Goal: Task Accomplishment & Management: Use online tool/utility

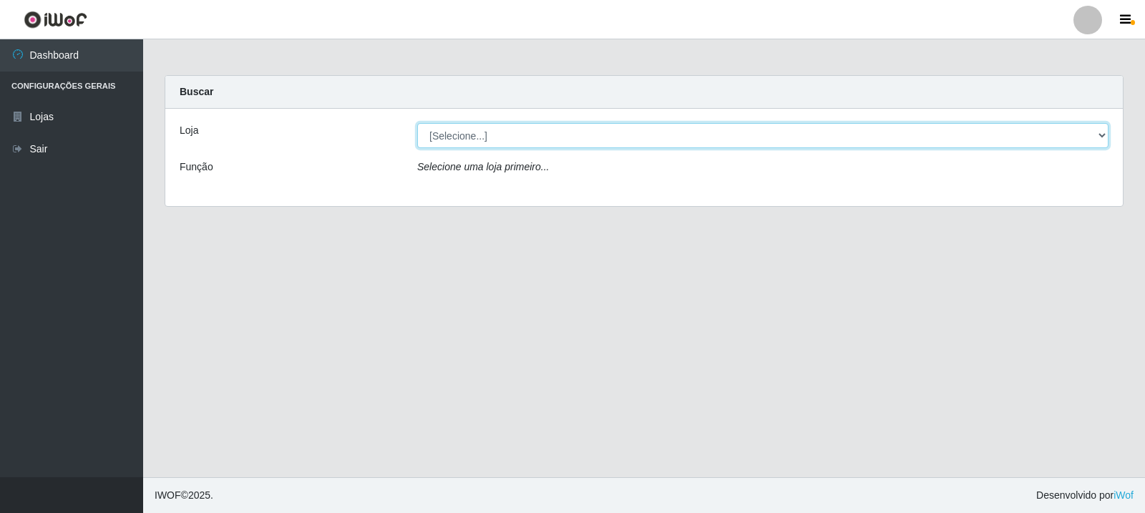
click at [622, 142] on select "[Selecione...] Rede Compras Supermercados - LOJA 3" at bounding box center [762, 135] width 691 height 25
select select "162"
click at [417, 123] on select "[Selecione...] Rede Compras Supermercados - LOJA 3" at bounding box center [762, 135] width 691 height 25
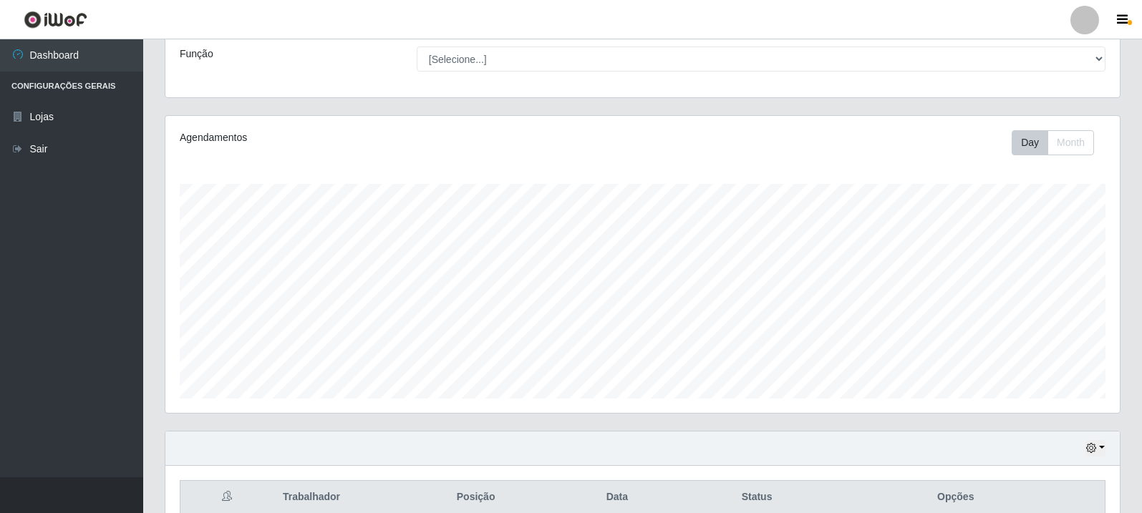
scroll to position [310, 0]
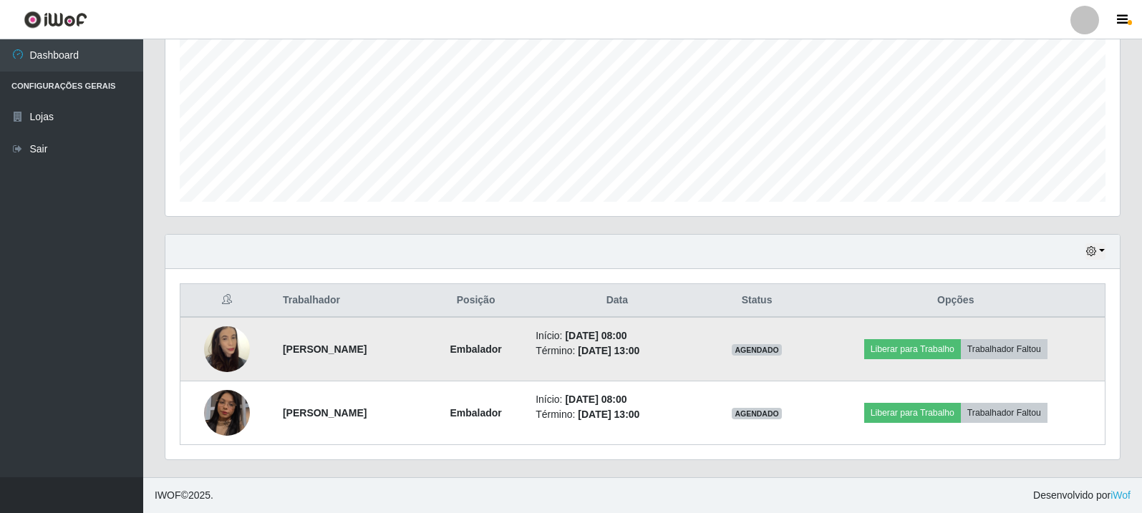
click at [230, 349] on img at bounding box center [227, 349] width 46 height 82
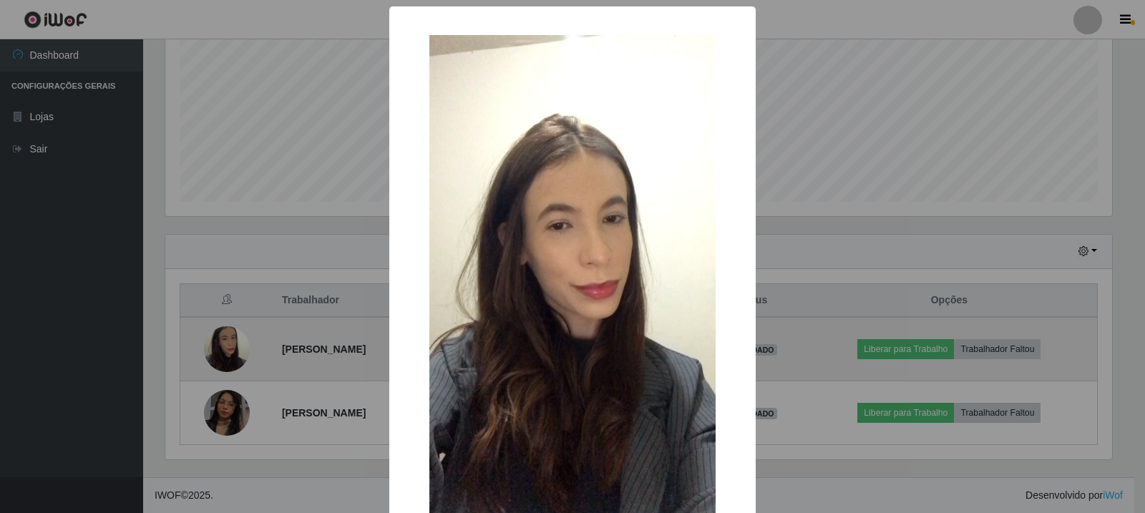
click at [230, 349] on div "× OK Cancel" at bounding box center [572, 256] width 1145 height 513
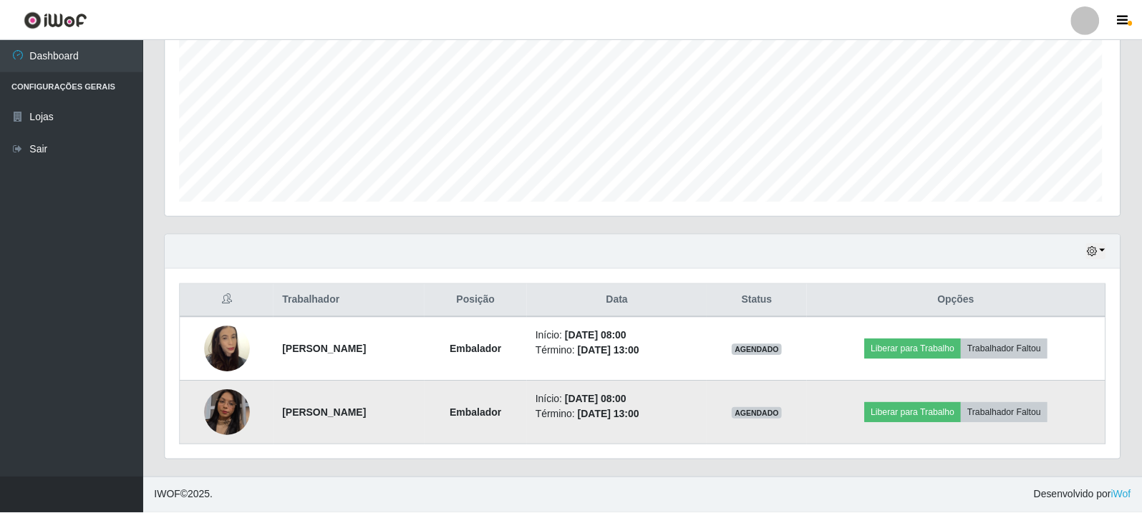
scroll to position [297, 954]
click at [214, 413] on img at bounding box center [227, 413] width 46 height 82
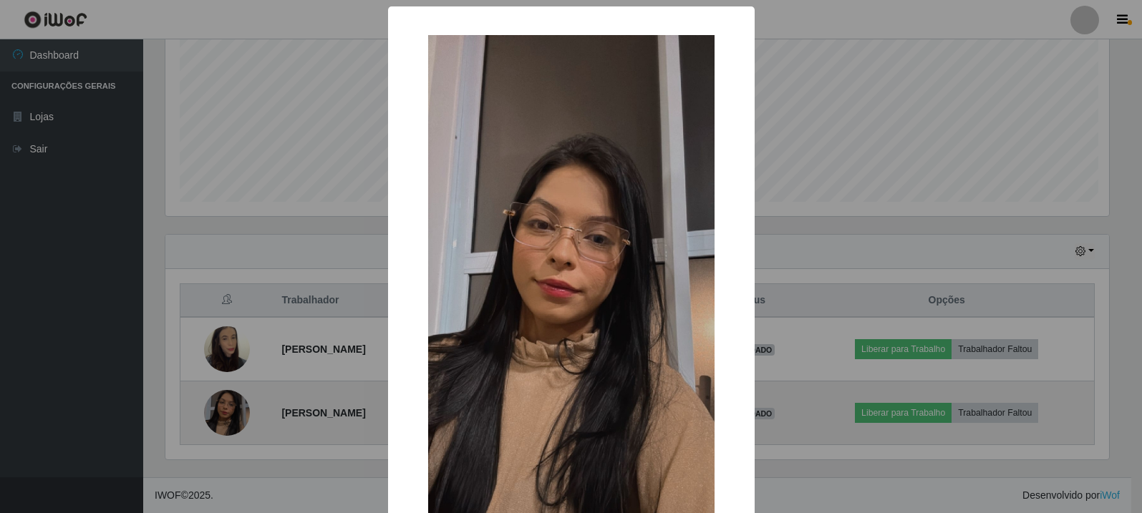
scroll to position [297, 947]
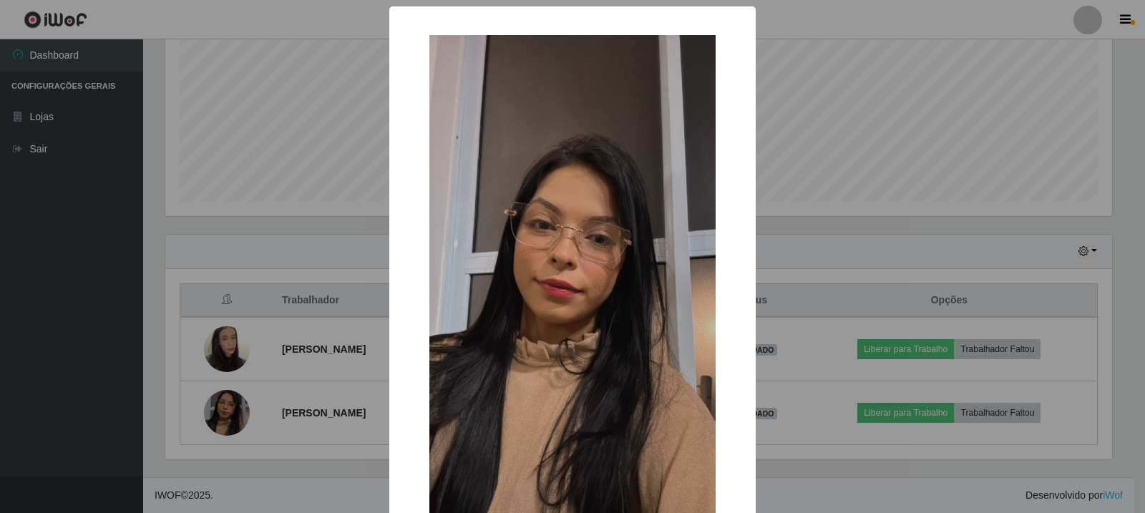
click at [216, 413] on div "× OK Cancel" at bounding box center [572, 256] width 1145 height 513
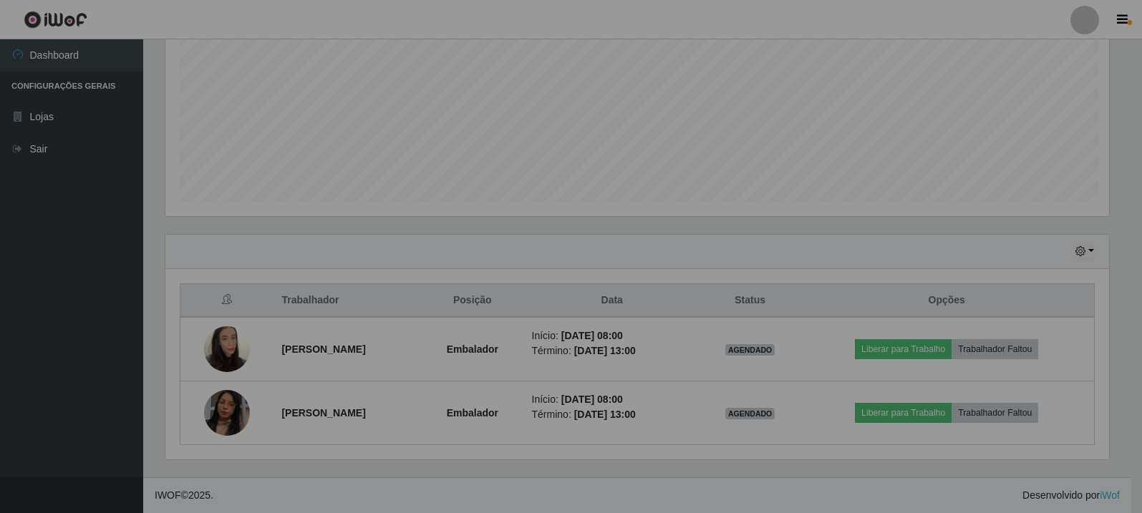
scroll to position [297, 954]
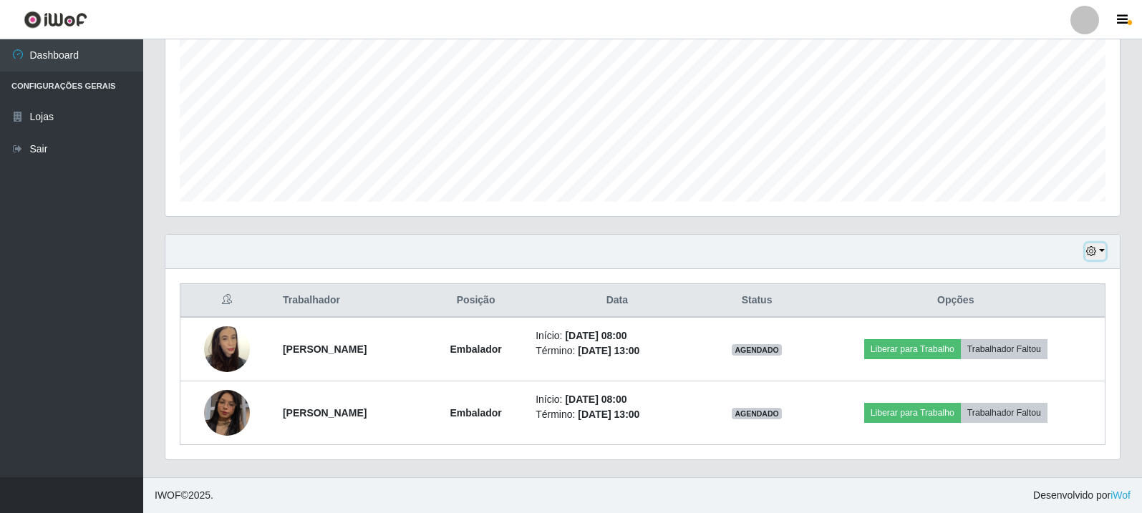
click at [1101, 250] on button "button" at bounding box center [1095, 251] width 20 height 16
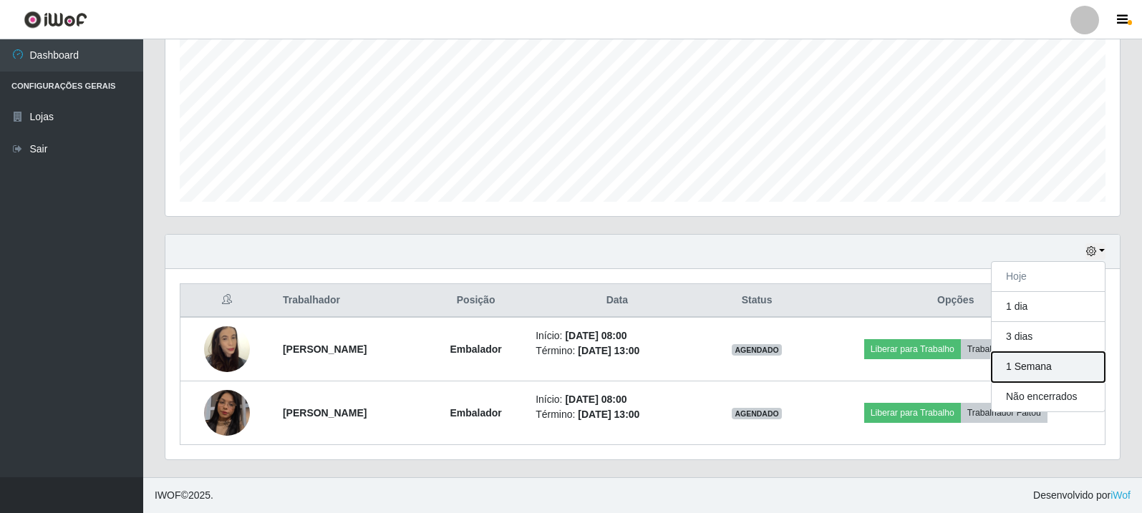
click at [1062, 367] on button "1 Semana" at bounding box center [1047, 367] width 113 height 30
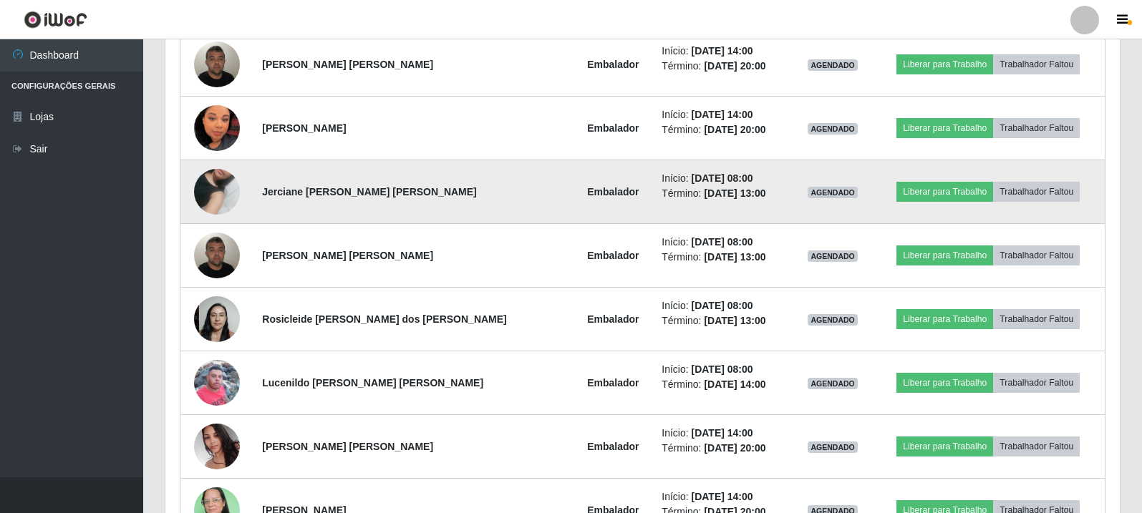
scroll to position [2815, 0]
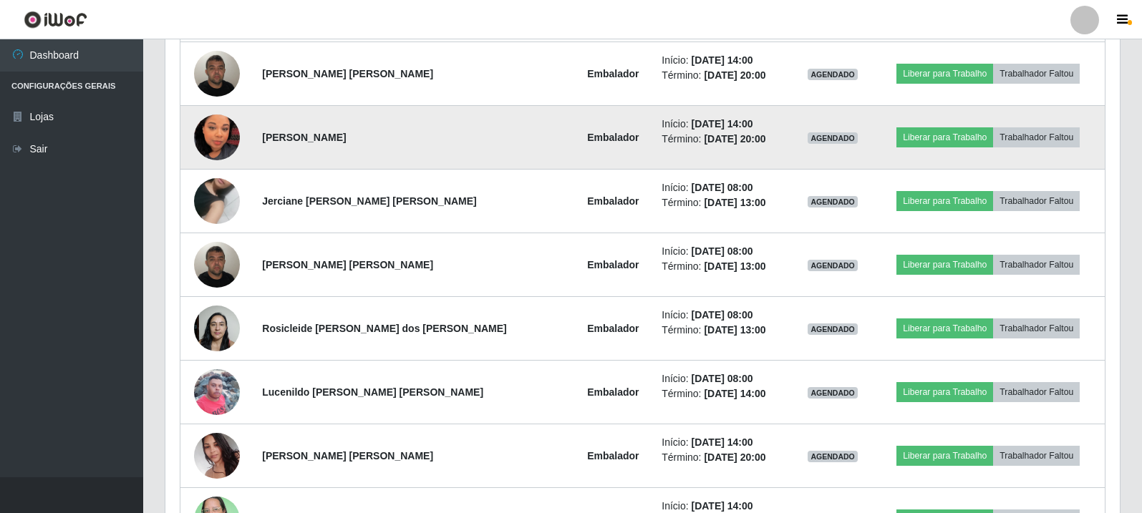
click at [222, 146] on img at bounding box center [217, 138] width 46 height 82
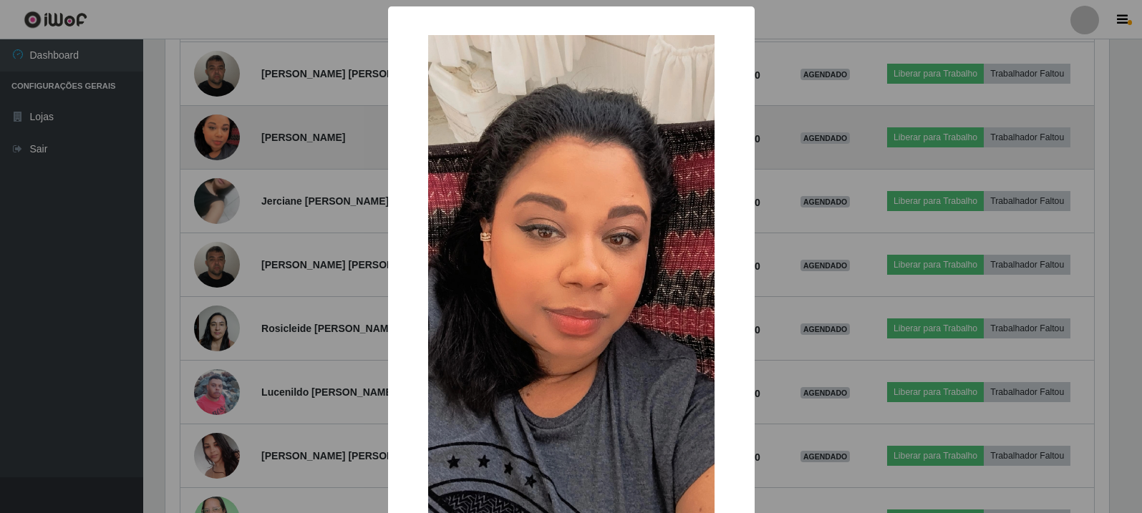
scroll to position [297, 947]
click at [222, 146] on div "× OK Cancel" at bounding box center [572, 256] width 1145 height 513
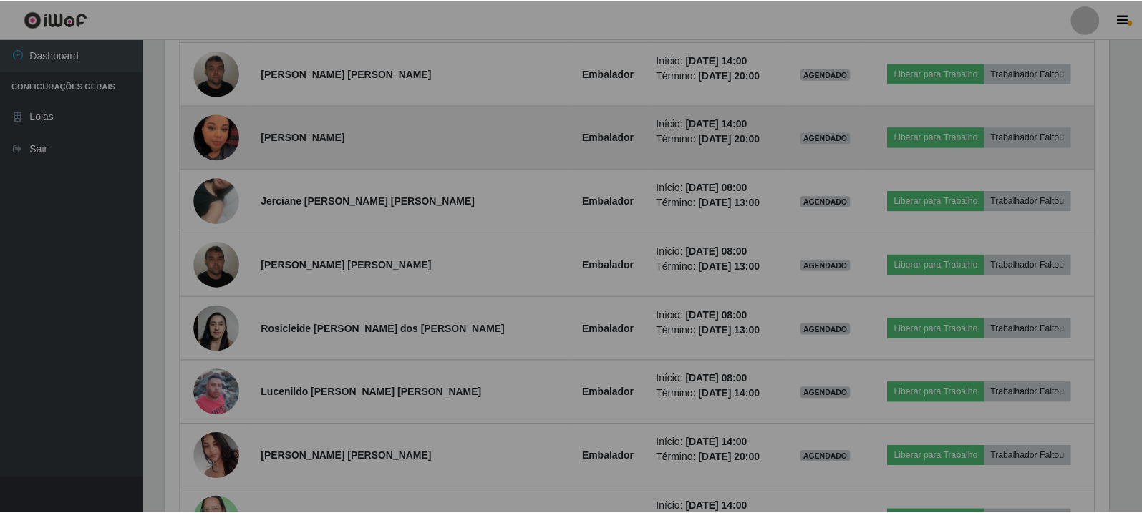
scroll to position [297, 954]
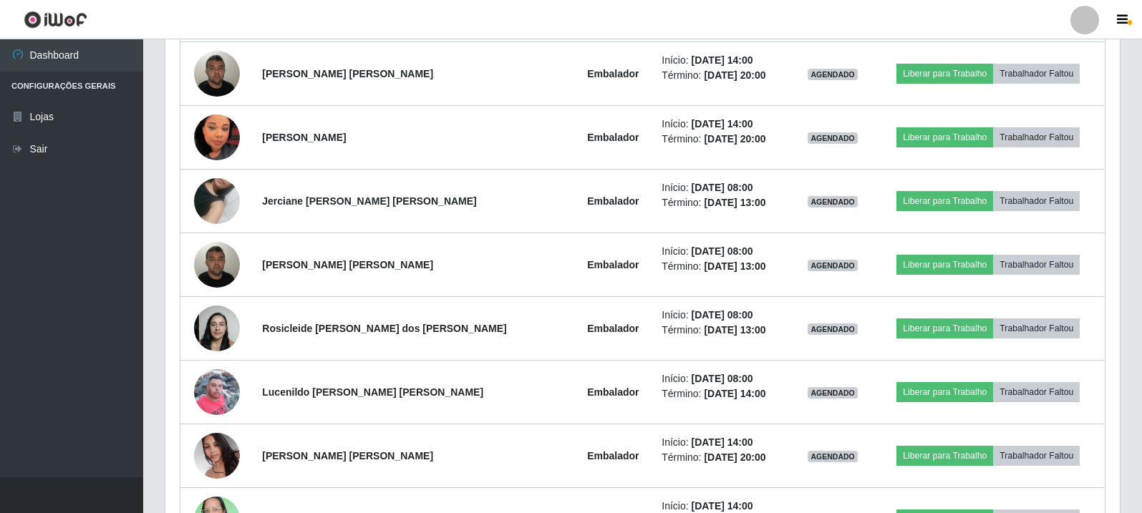
click at [814, 28] on header "Perfil Alterar Senha Sair" at bounding box center [571, 19] width 1142 height 39
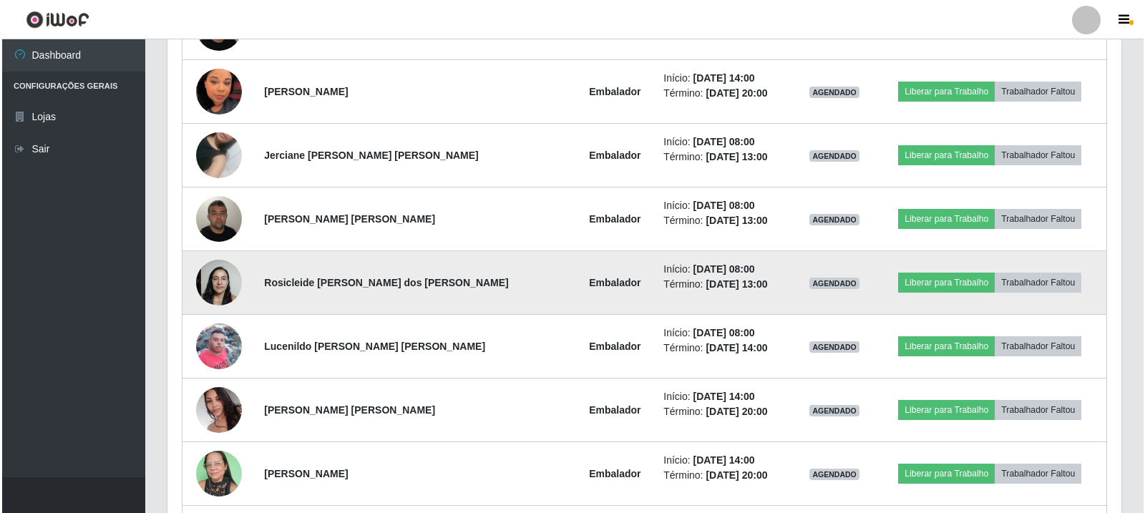
scroll to position [2887, 0]
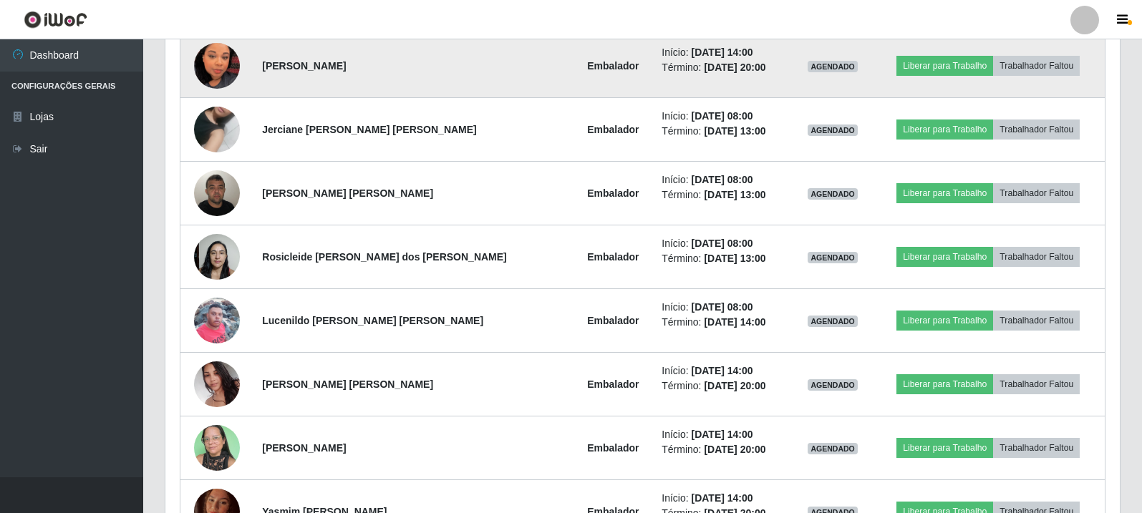
click at [225, 67] on img at bounding box center [217, 66] width 46 height 82
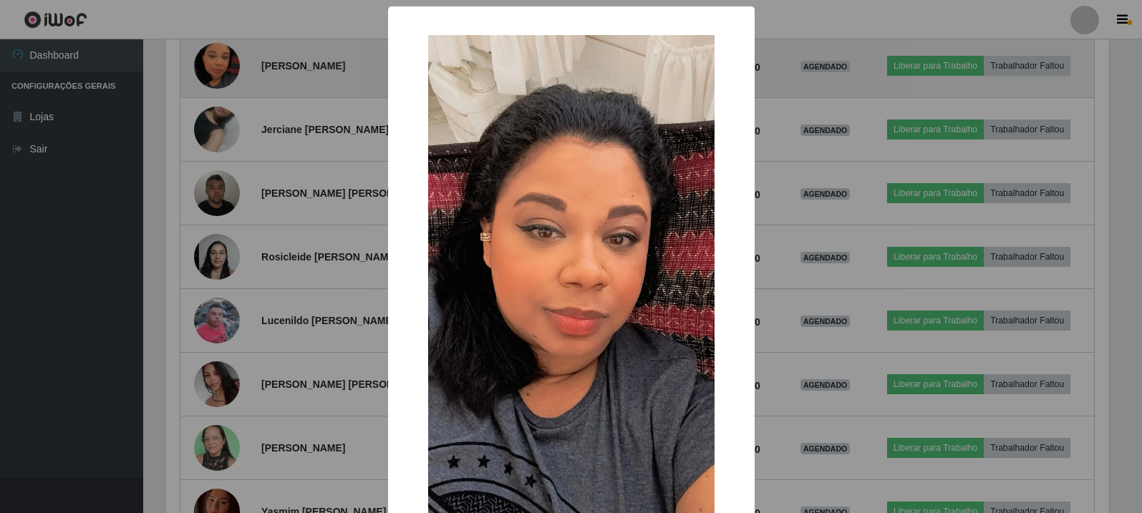
scroll to position [297, 947]
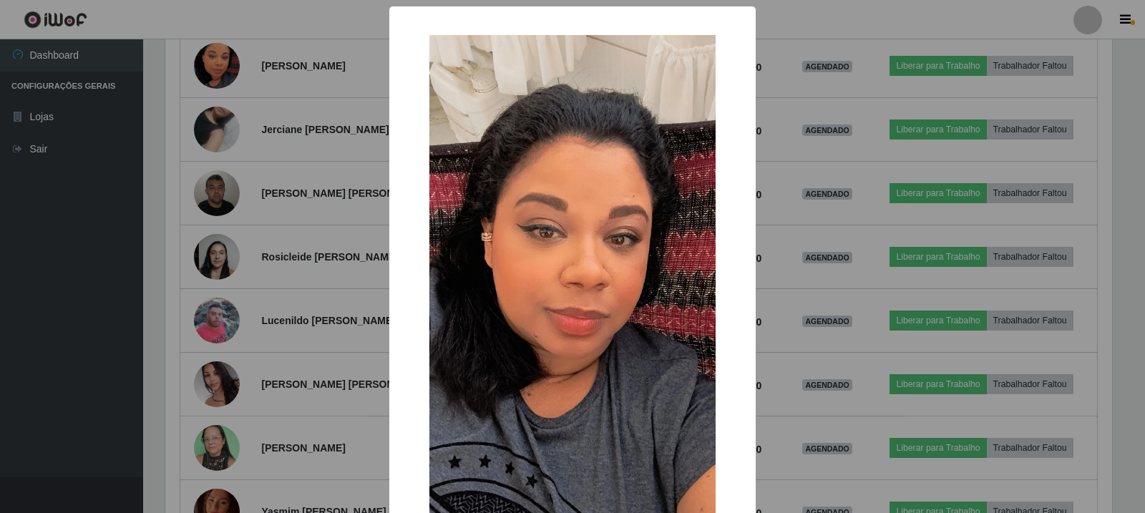
click at [225, 67] on div "× OK Cancel" at bounding box center [572, 256] width 1145 height 513
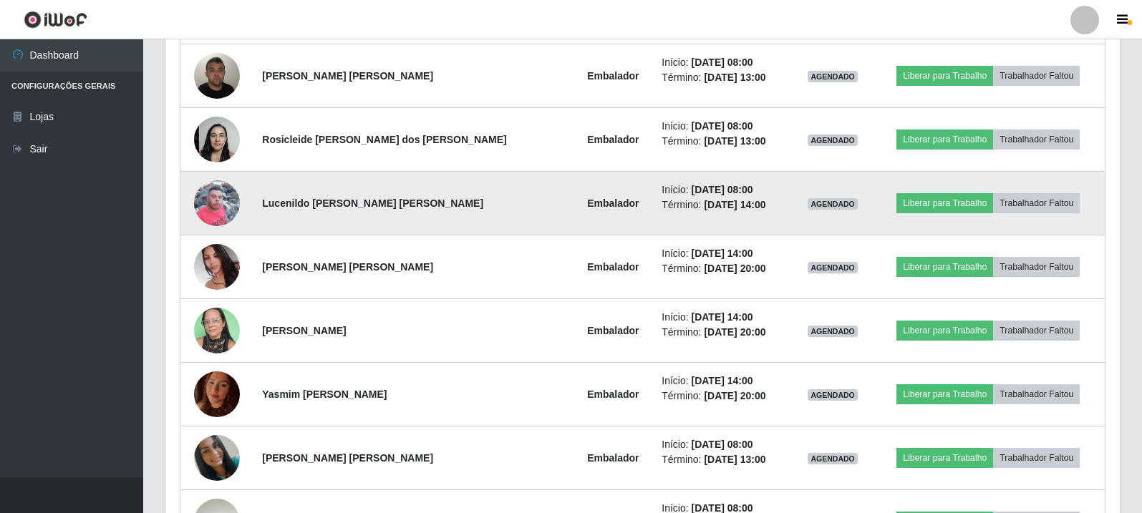
scroll to position [3030, 0]
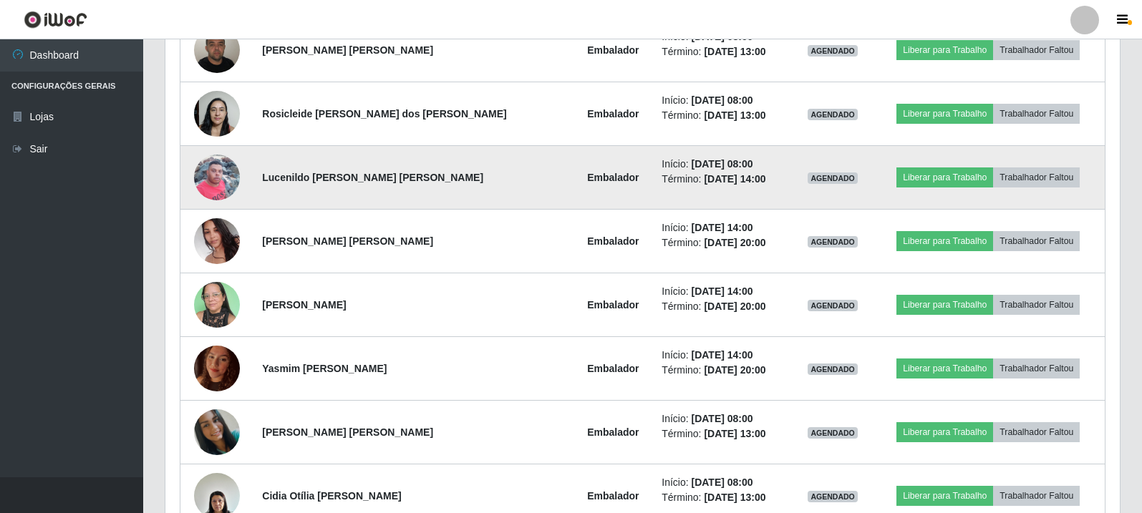
click at [226, 180] on img at bounding box center [217, 177] width 46 height 61
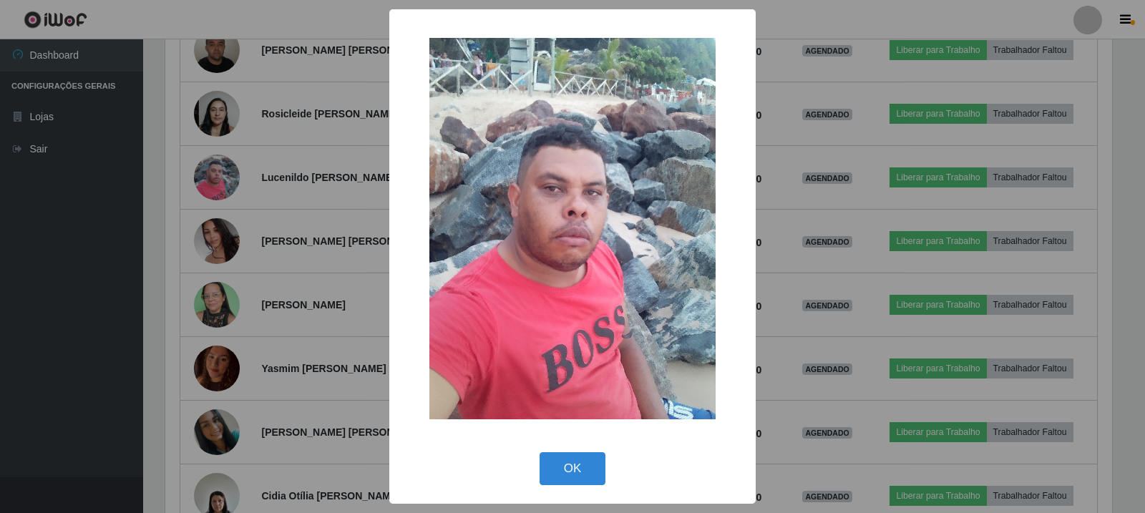
click at [226, 178] on div "× OK Cancel" at bounding box center [572, 256] width 1145 height 513
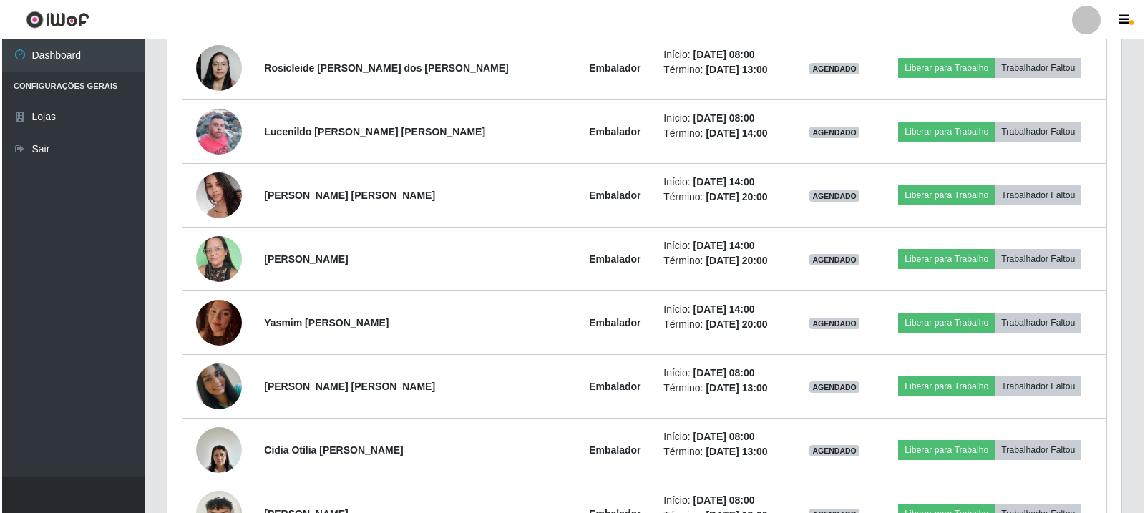
scroll to position [3101, 0]
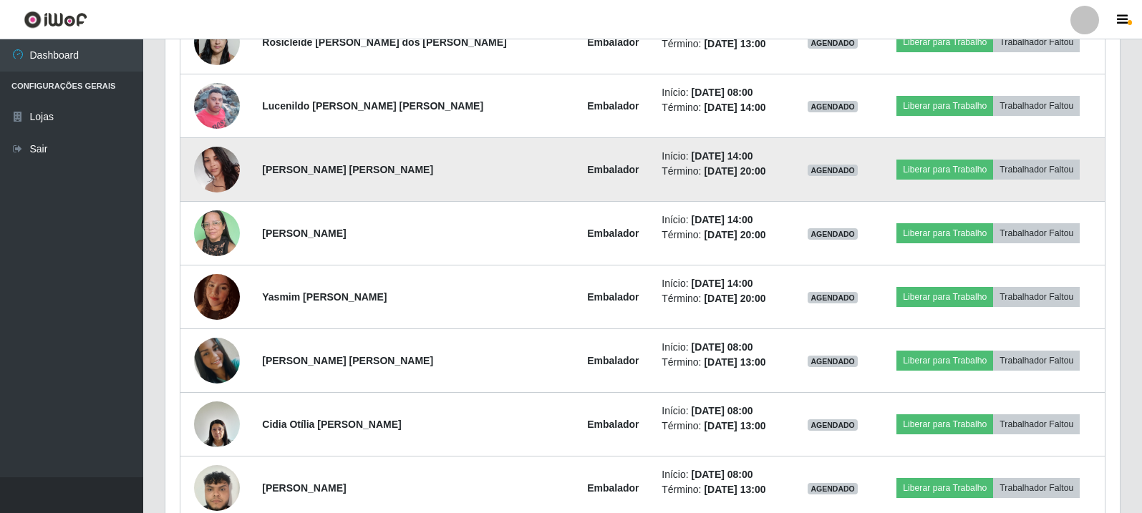
click at [227, 177] on img at bounding box center [217, 169] width 46 height 61
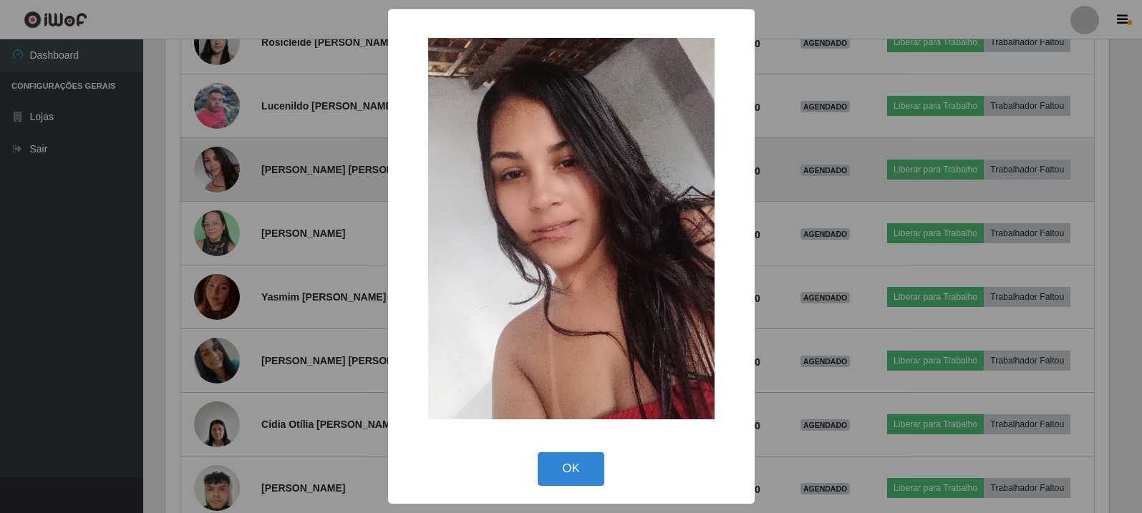
scroll to position [0, 0]
click at [227, 177] on div "× OK Cancel" at bounding box center [572, 256] width 1145 height 513
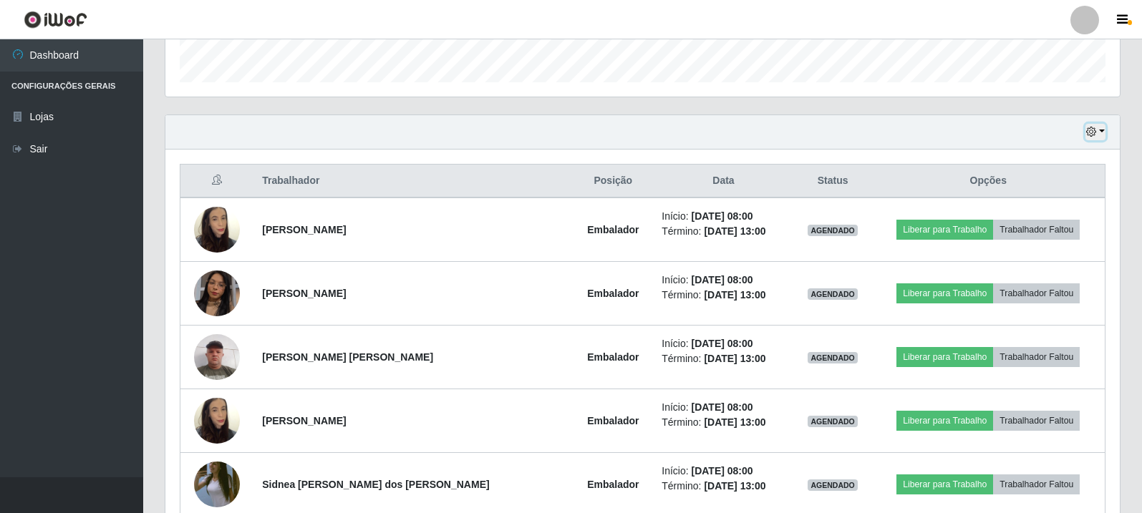
click at [1093, 125] on button "button" at bounding box center [1095, 132] width 20 height 16
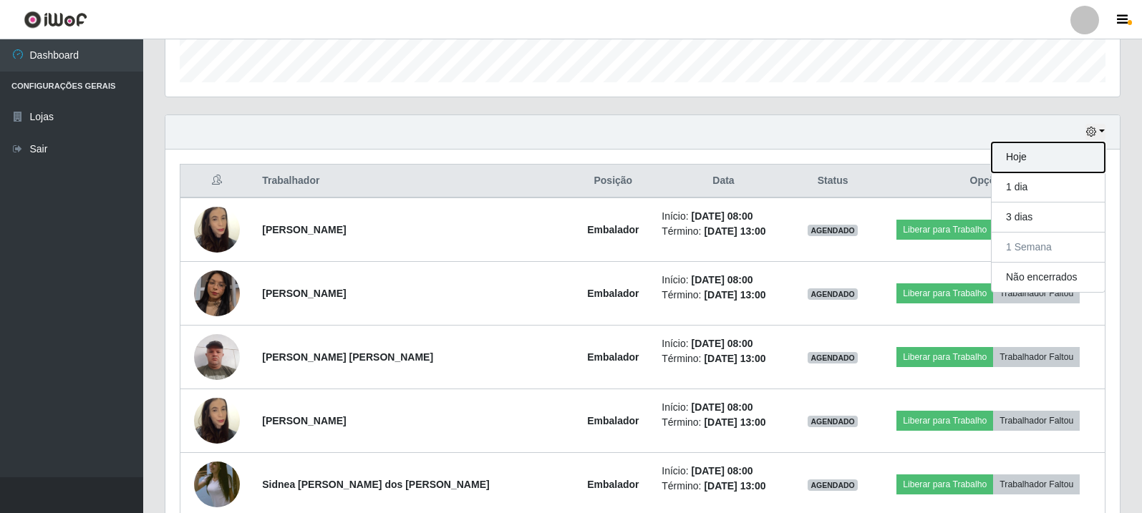
click at [1045, 159] on button "Hoje" at bounding box center [1047, 157] width 113 height 30
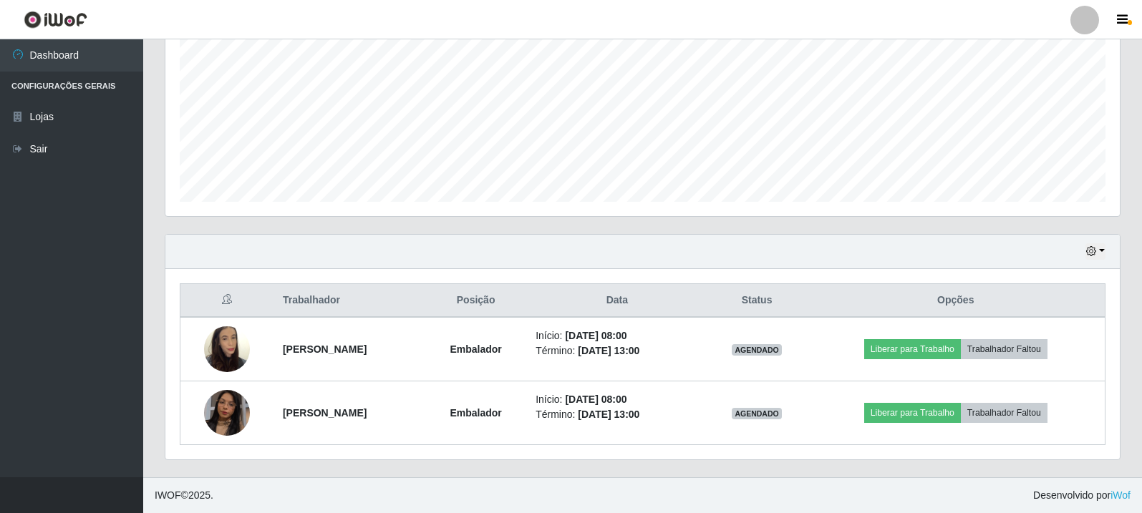
click at [797, 507] on footer "IWOF © 2025 . Desenvolvido por iWof" at bounding box center [642, 495] width 998 height 36
drag, startPoint x: 1006, startPoint y: 243, endPoint x: 1144, endPoint y: 147, distance: 168.8
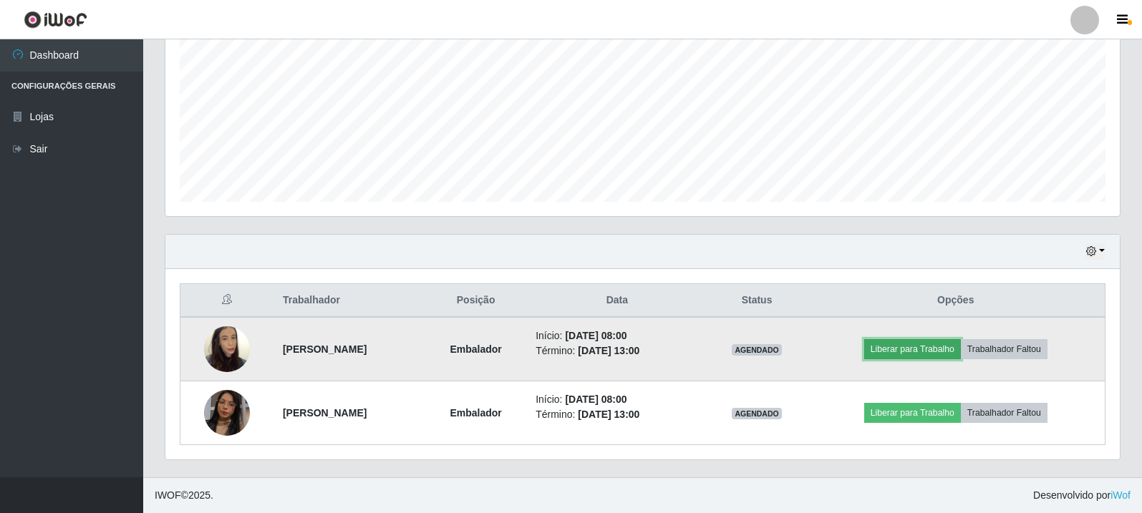
click at [916, 339] on button "Liberar para Trabalho" at bounding box center [912, 349] width 97 height 20
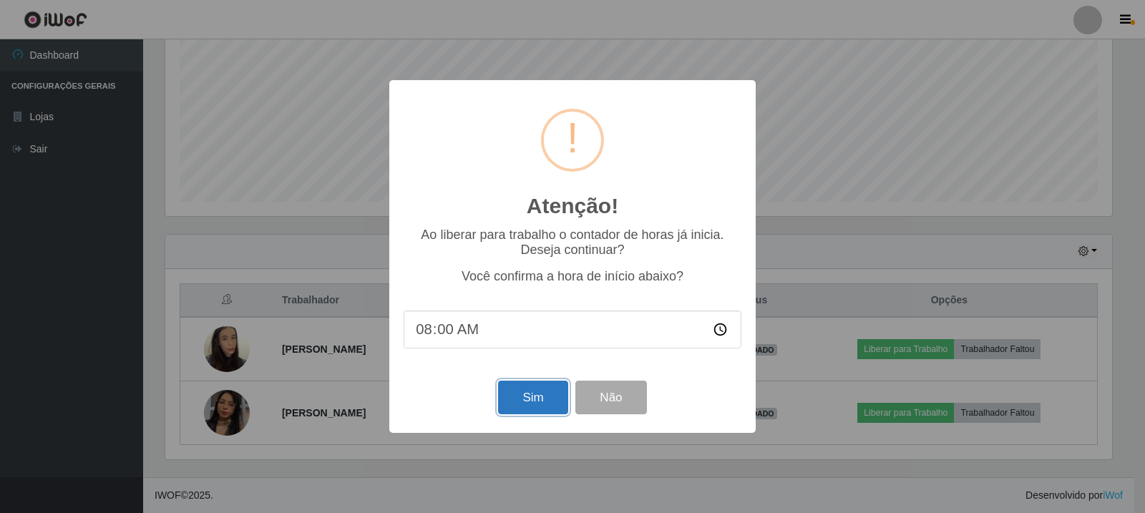
click at [529, 405] on button "Sim" at bounding box center [532, 398] width 69 height 34
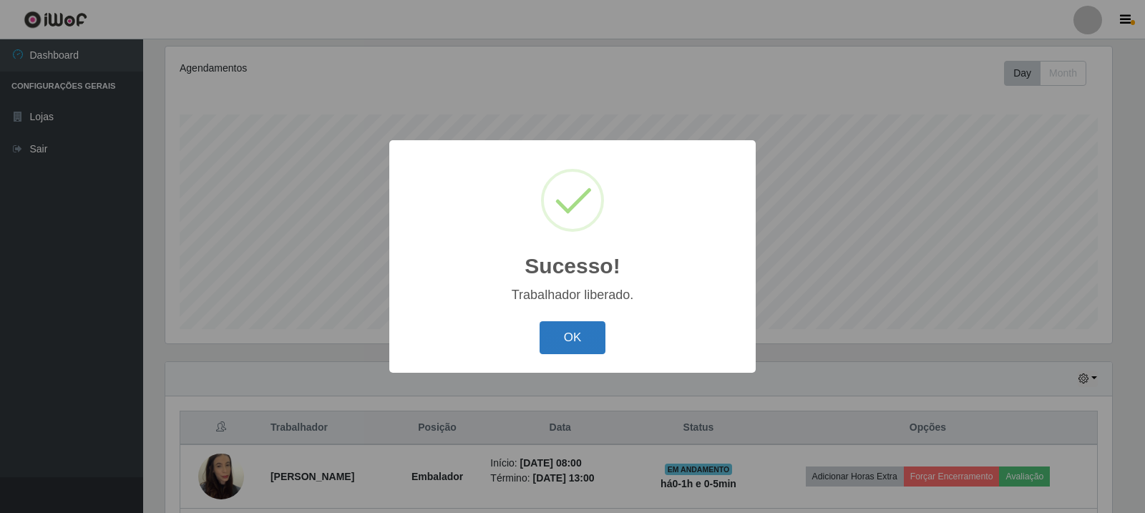
click at [578, 337] on button "OK" at bounding box center [573, 338] width 67 height 34
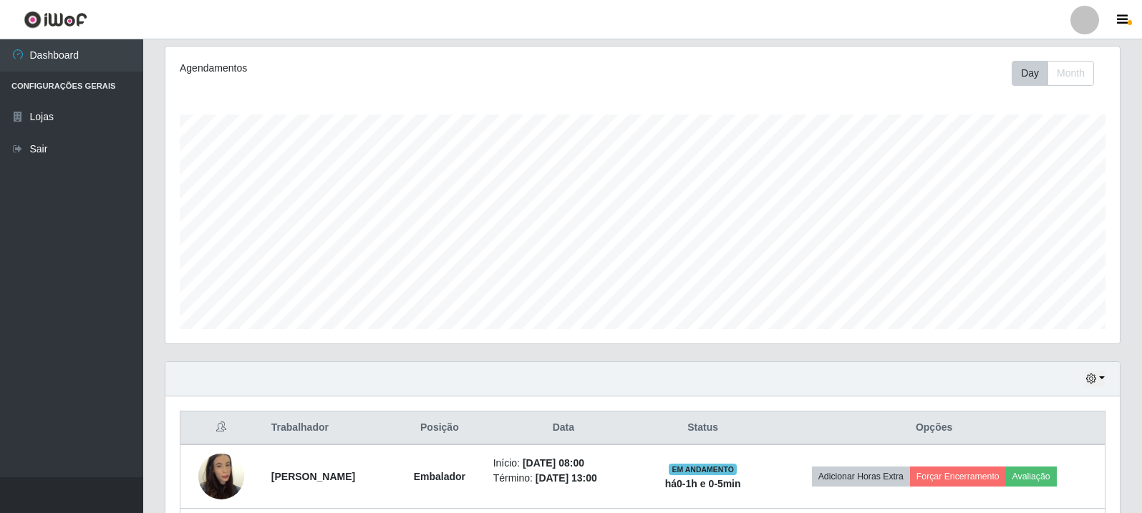
scroll to position [310, 0]
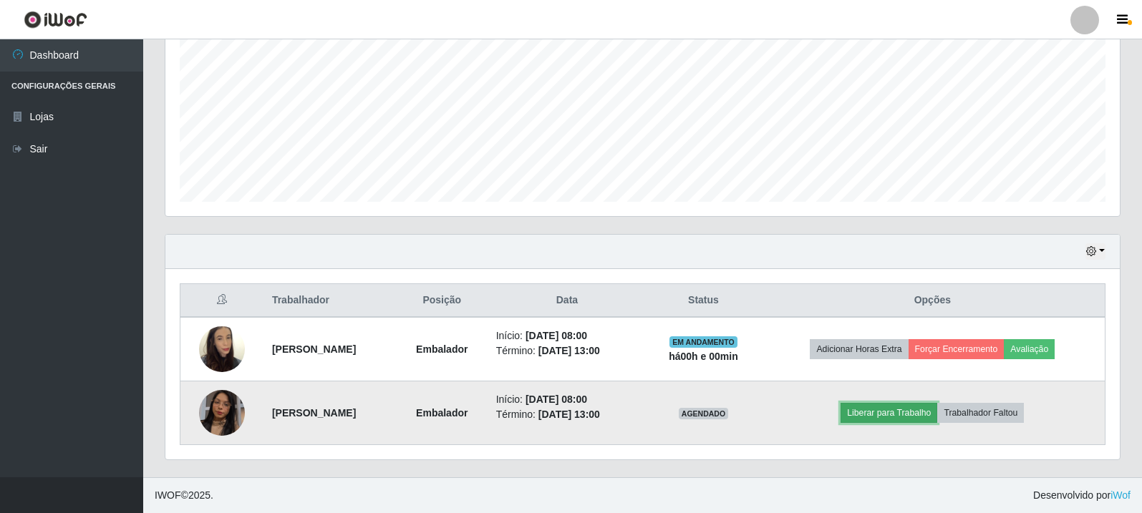
drag, startPoint x: 877, startPoint y: 38, endPoint x: 926, endPoint y: 408, distance: 373.3
click at [926, 408] on button "Liberar para Trabalho" at bounding box center [888, 413] width 97 height 20
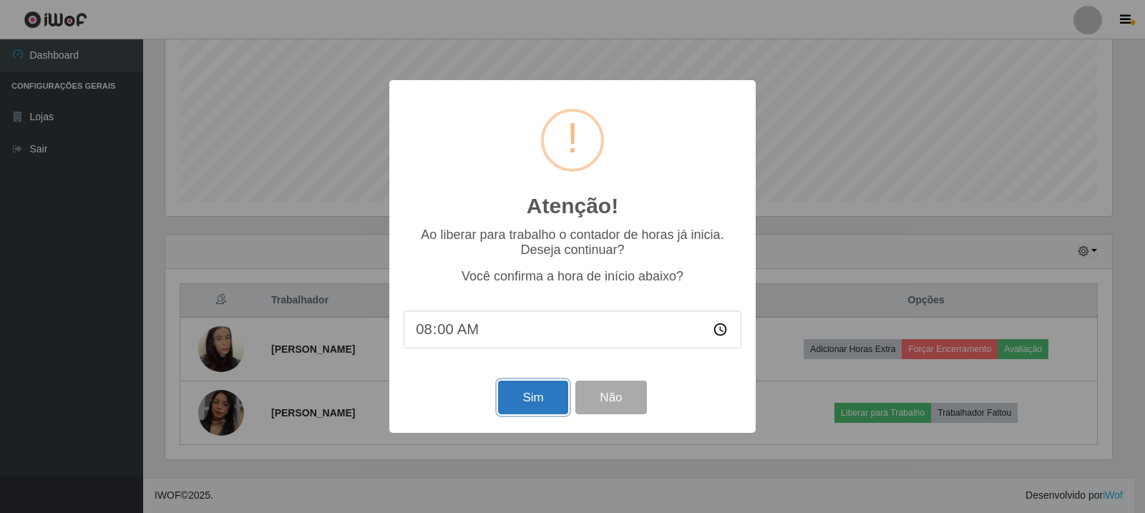
click at [528, 399] on button "Sim" at bounding box center [532, 398] width 69 height 34
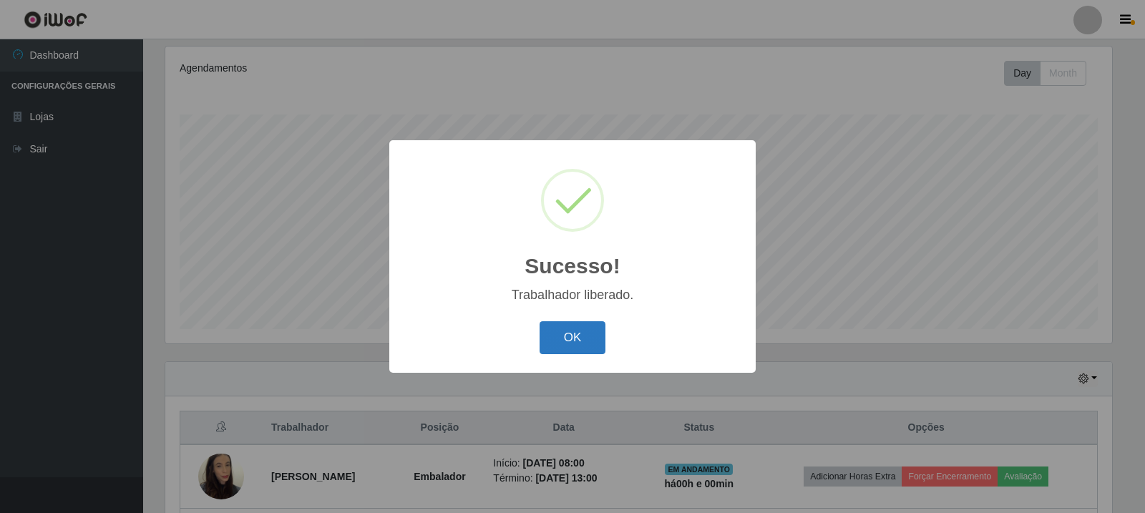
click at [584, 341] on button "OK" at bounding box center [573, 338] width 67 height 34
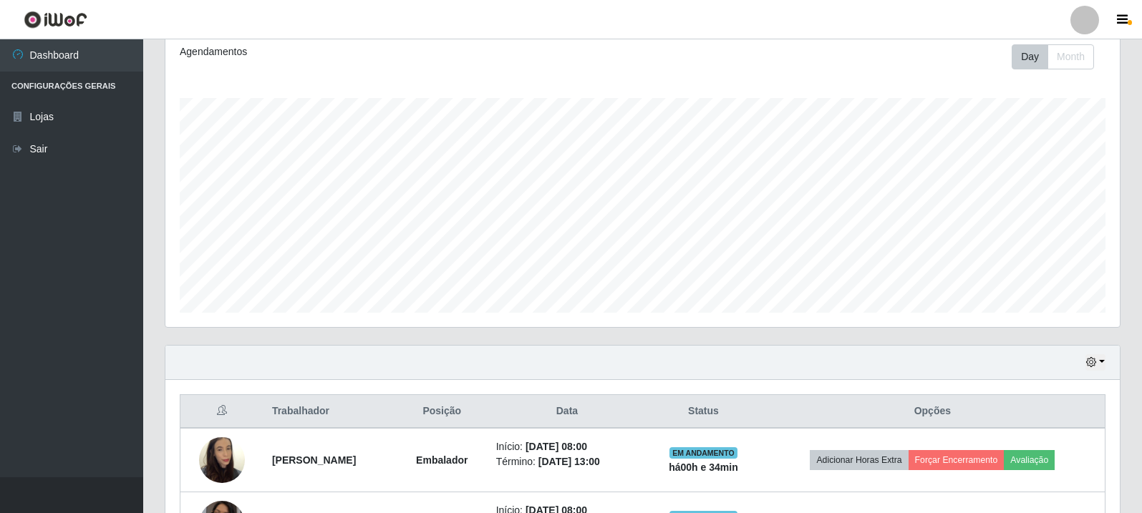
scroll to position [310, 0]
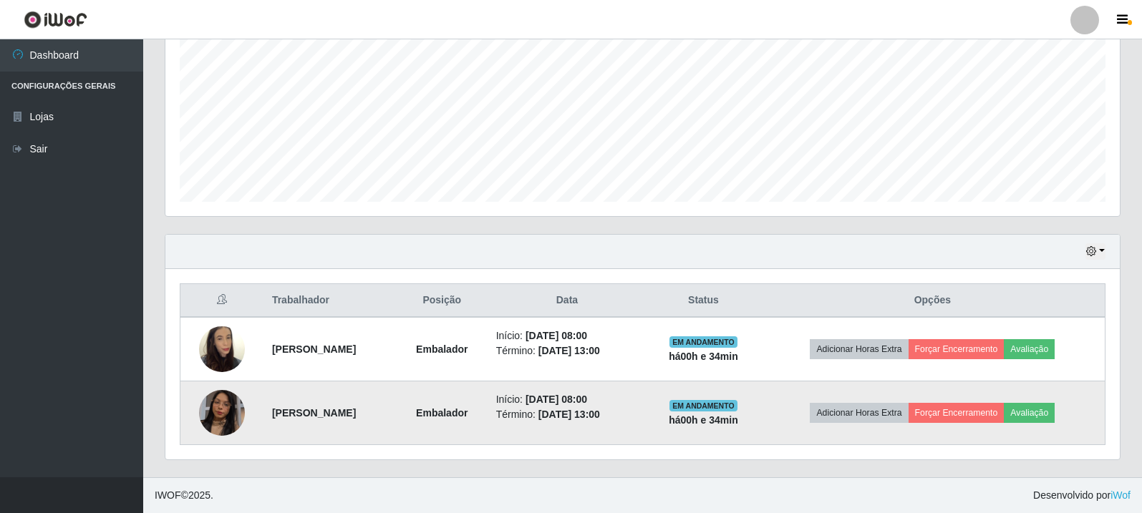
click at [216, 409] on img at bounding box center [222, 413] width 46 height 82
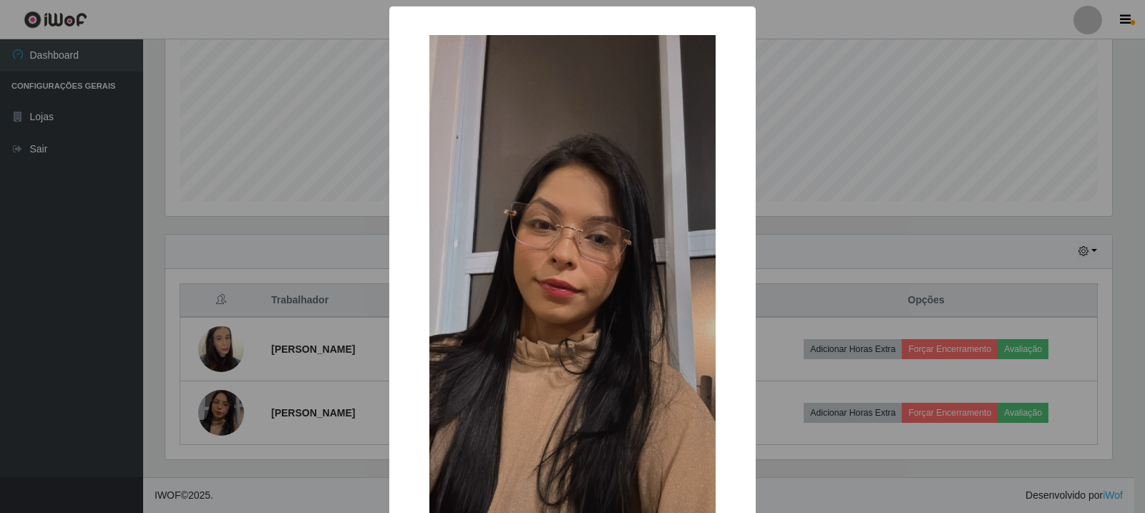
click at [741, 202] on div "× OK Cancel" at bounding box center [572, 317] width 366 height 622
click at [858, 198] on div "× OK Cancel" at bounding box center [572, 256] width 1145 height 513
